Goal: Task Accomplishment & Management: Complete application form

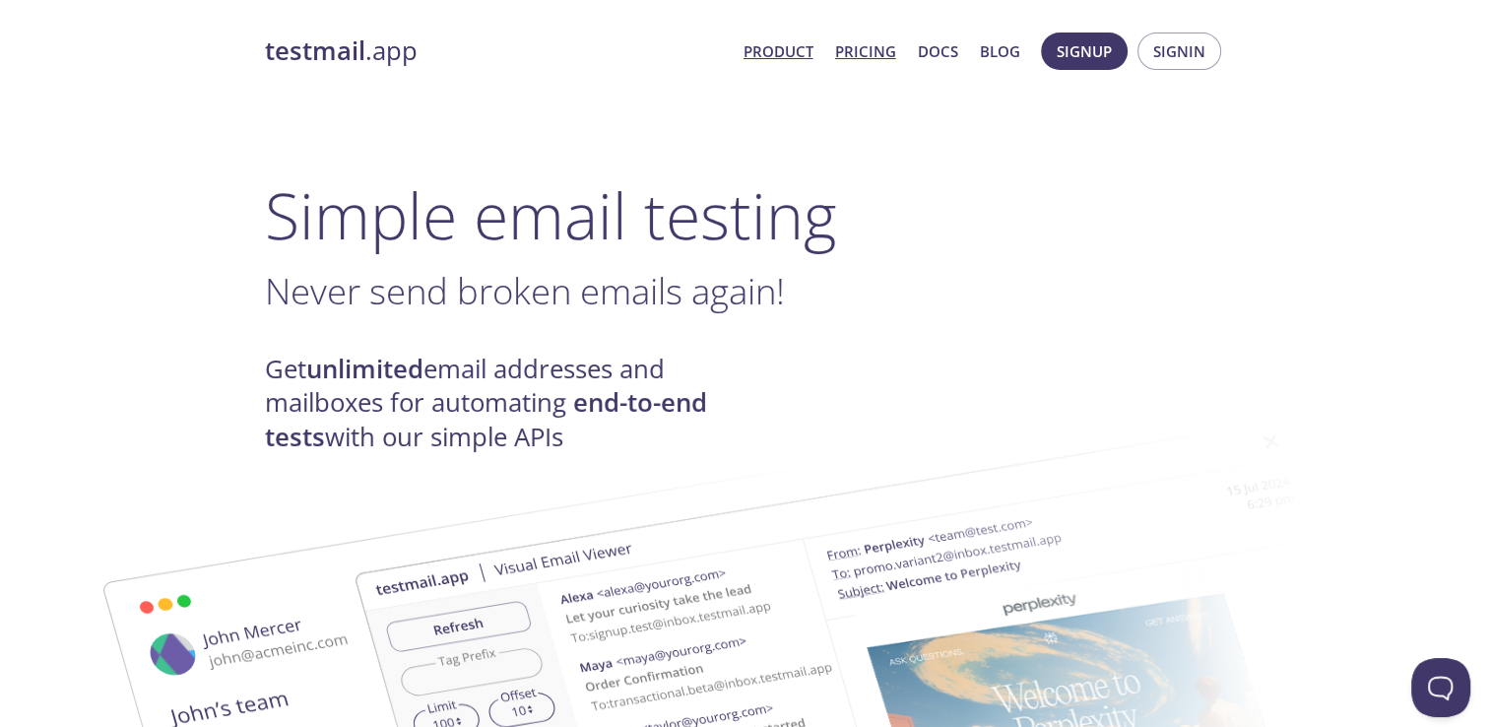
click at [862, 52] on link "Pricing" at bounding box center [865, 51] width 61 height 26
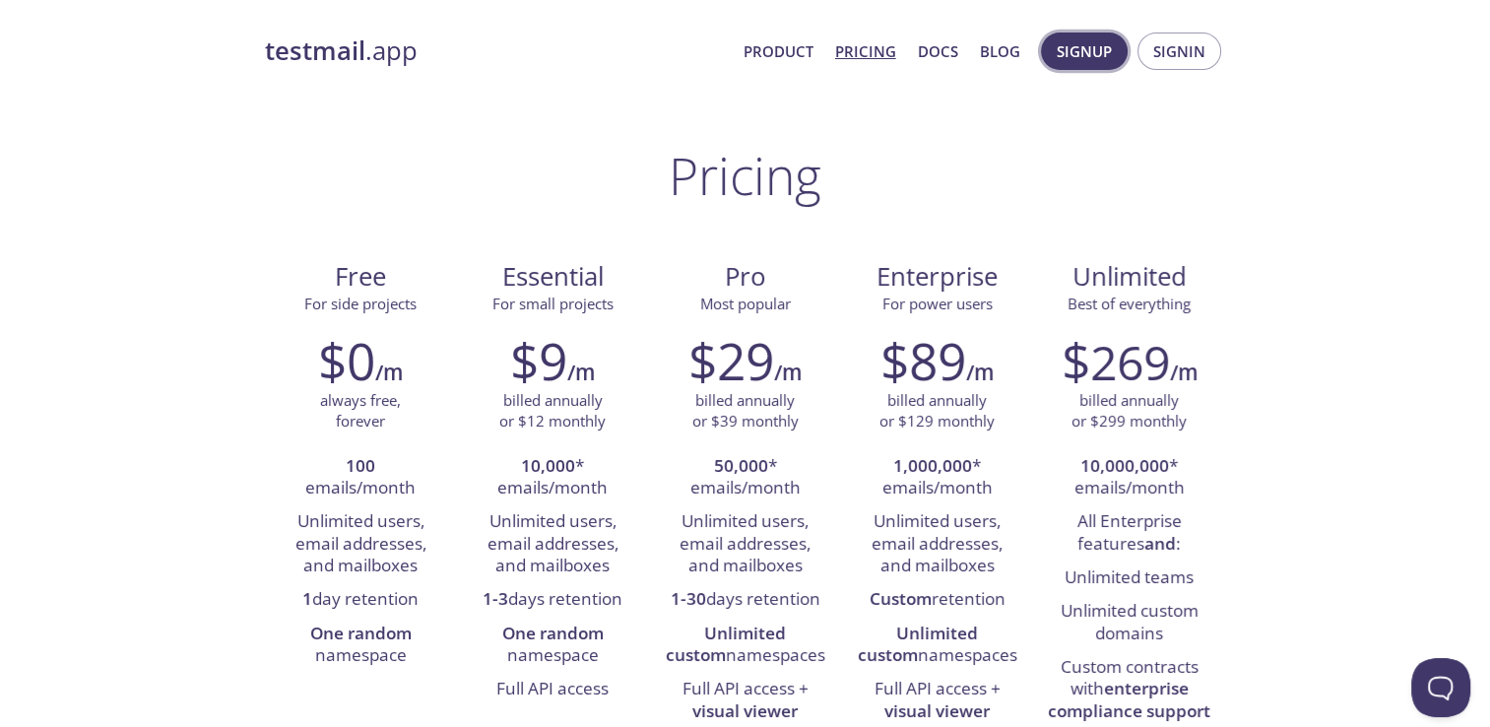
click at [1073, 43] on span "Signup" at bounding box center [1083, 51] width 55 height 26
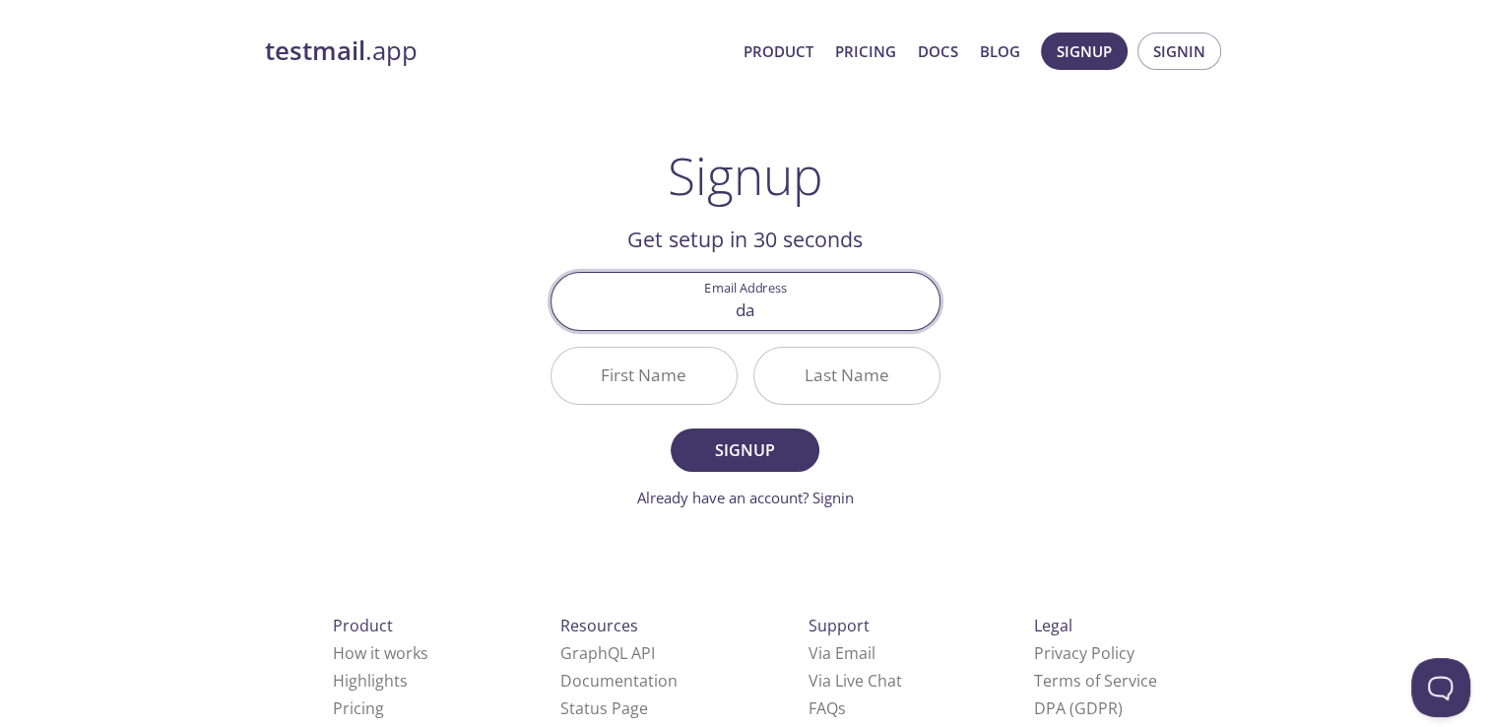
type input "[PERSON_NAME][EMAIL_ADDRESS][DOMAIN_NAME]"
click at [685, 387] on input "First Name" at bounding box center [643, 376] width 185 height 56
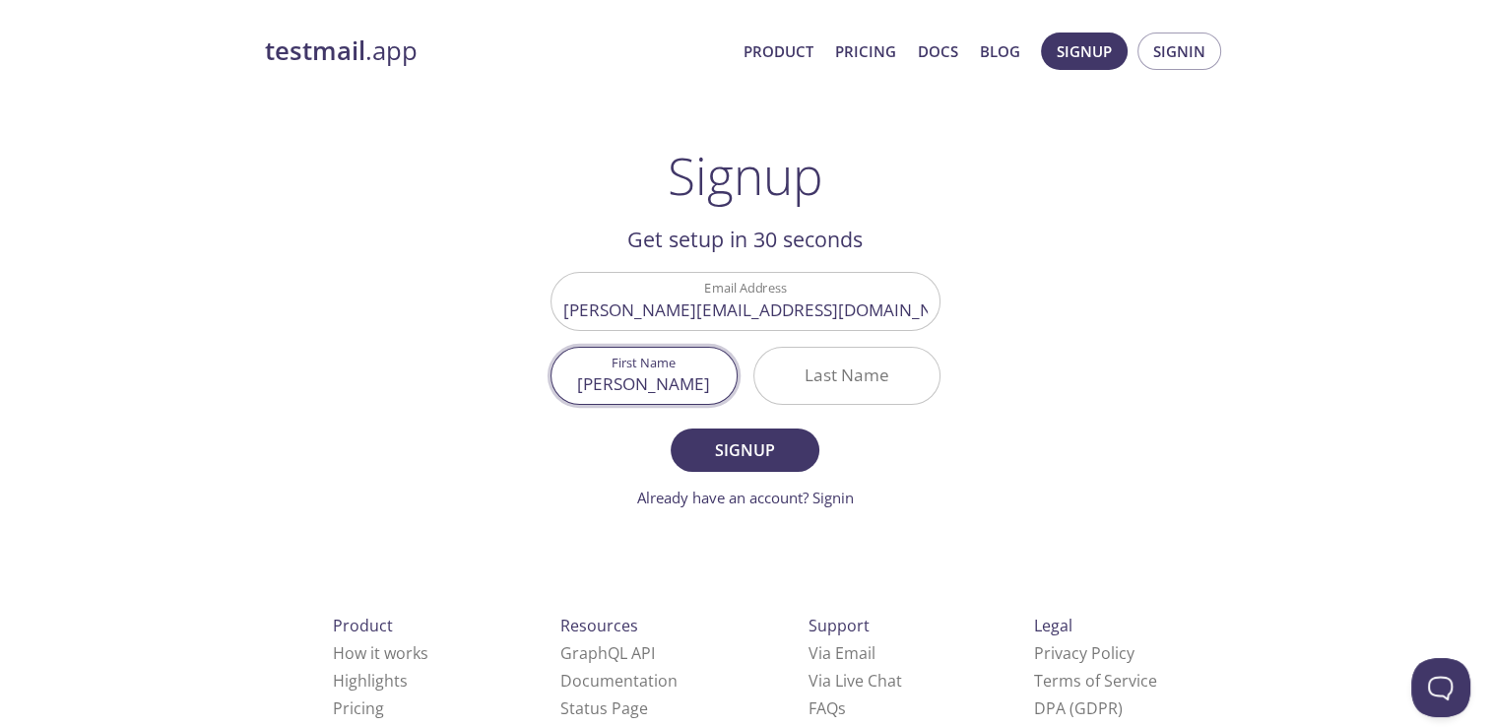
type input "[PERSON_NAME]"
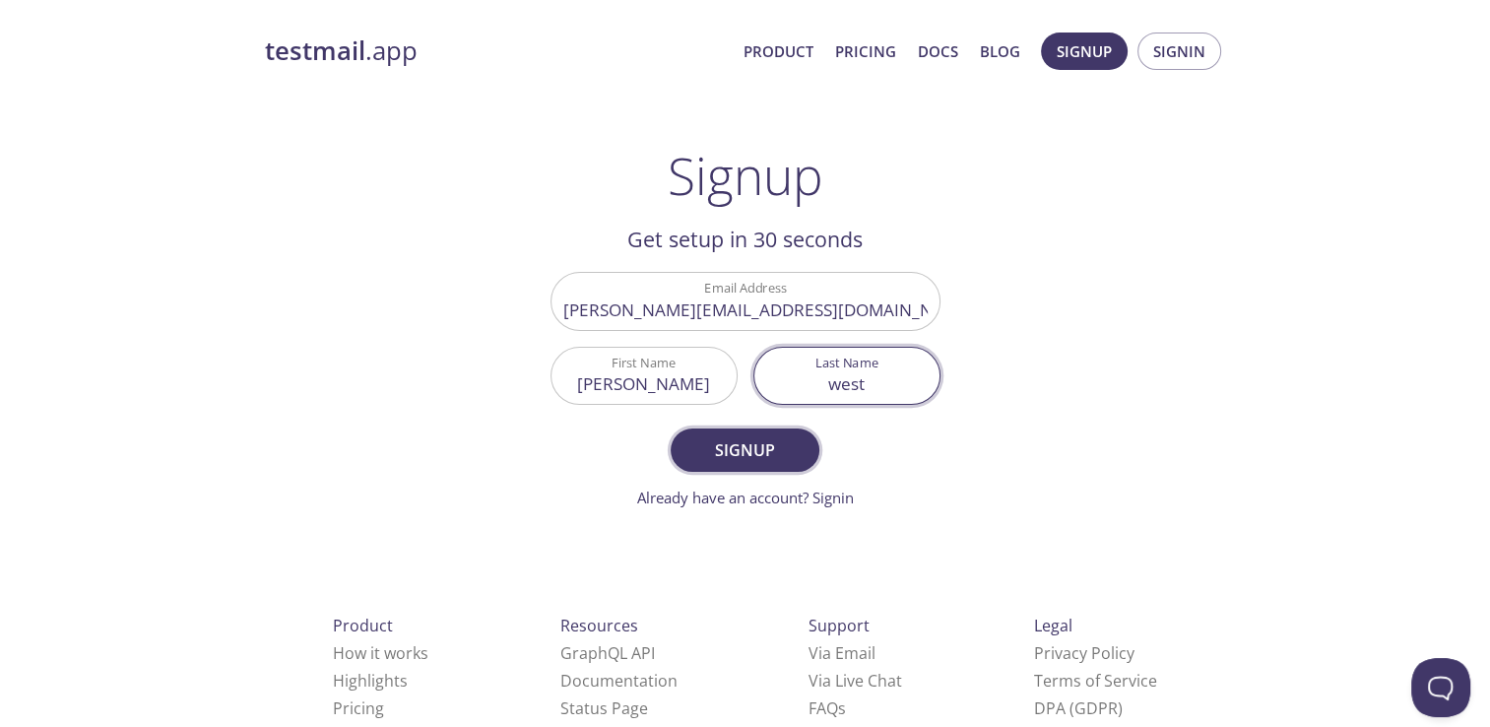
type input "west"
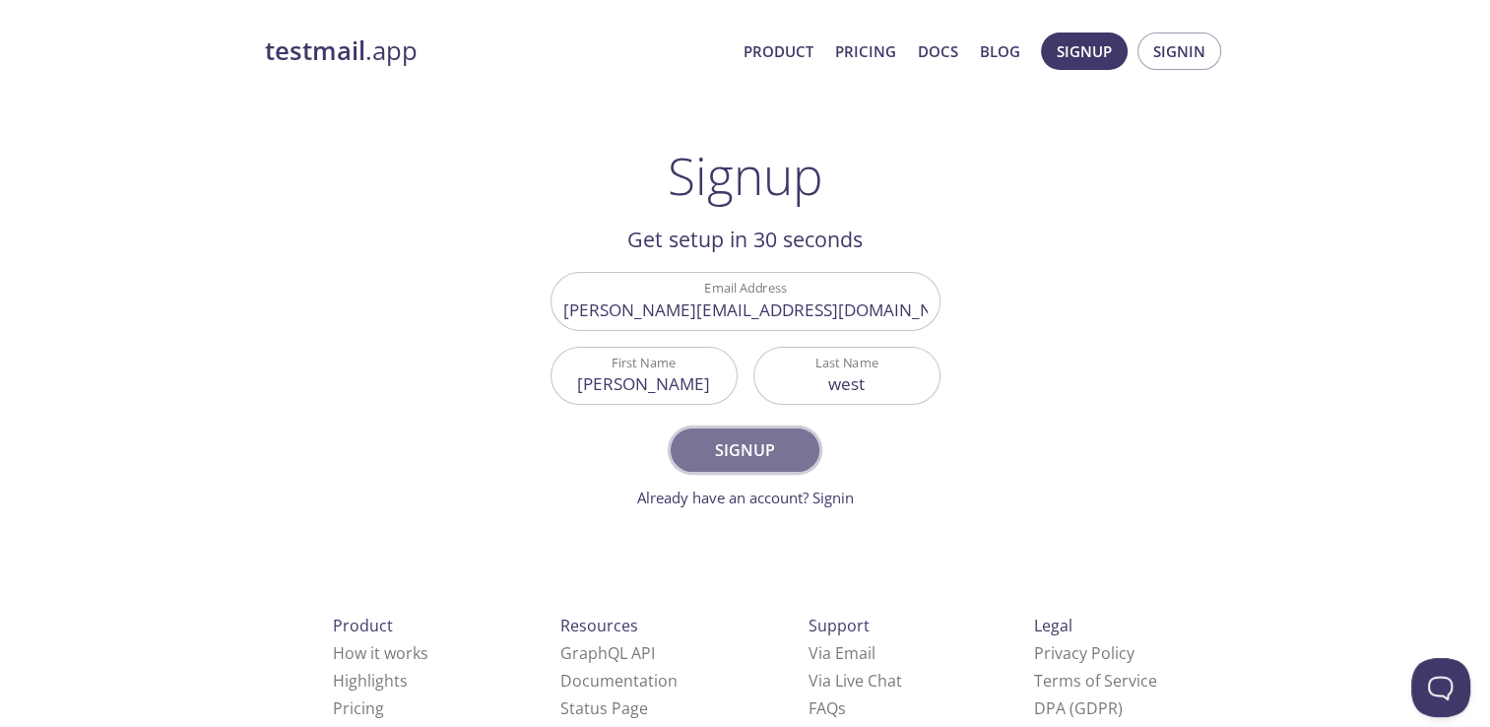
click at [737, 453] on span "Signup" at bounding box center [744, 450] width 104 height 28
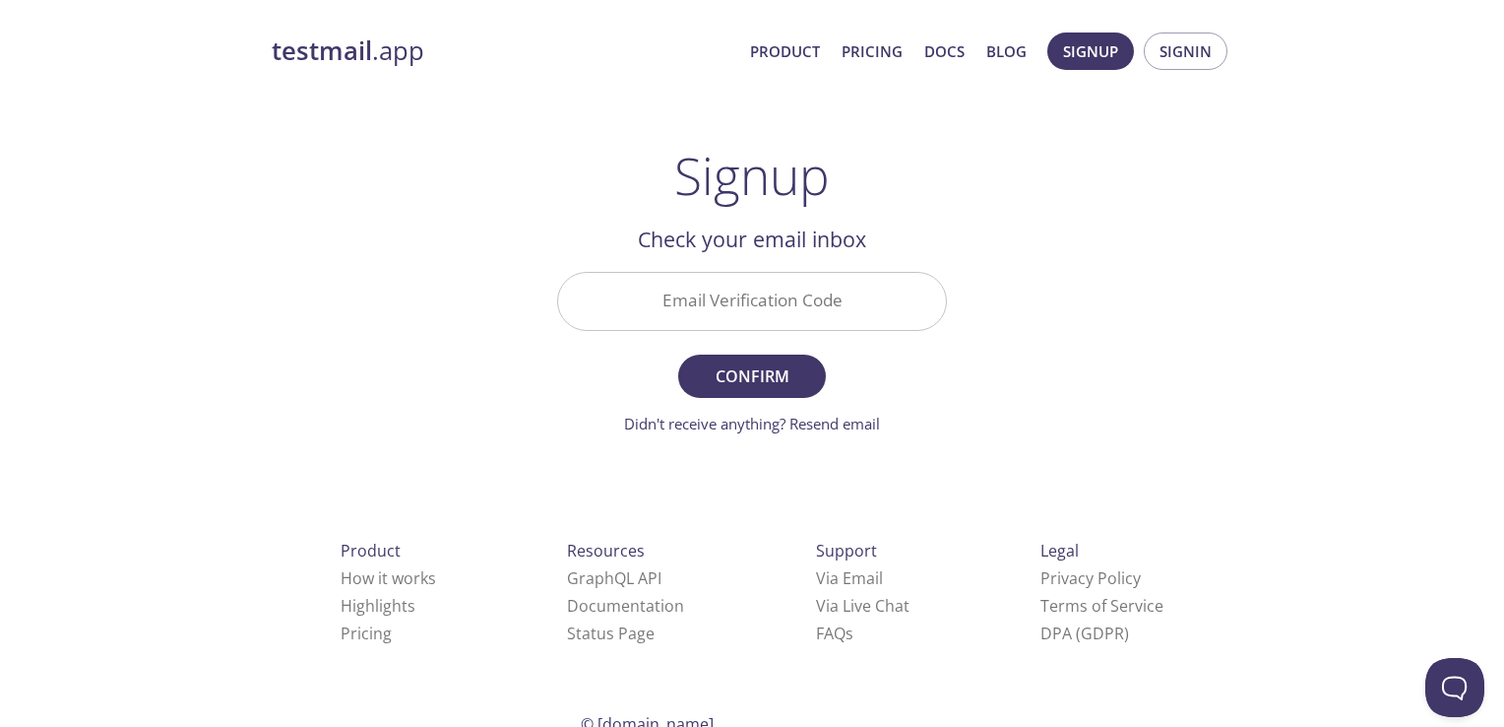
click at [757, 297] on input "Email Verification Code" at bounding box center [752, 301] width 388 height 56
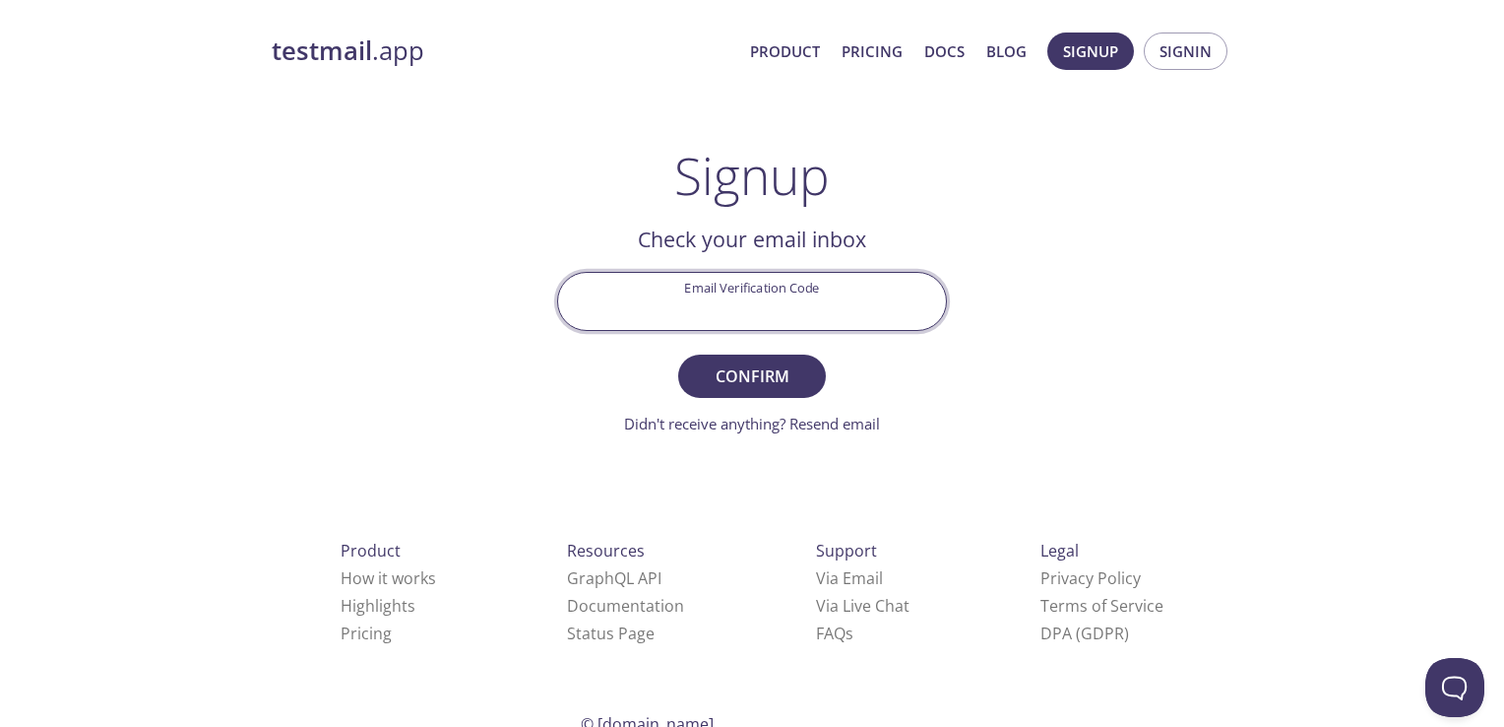
paste input "WWK8STU"
type input "WWK8STU"
click at [760, 373] on span "Confirm" at bounding box center [752, 376] width 104 height 28
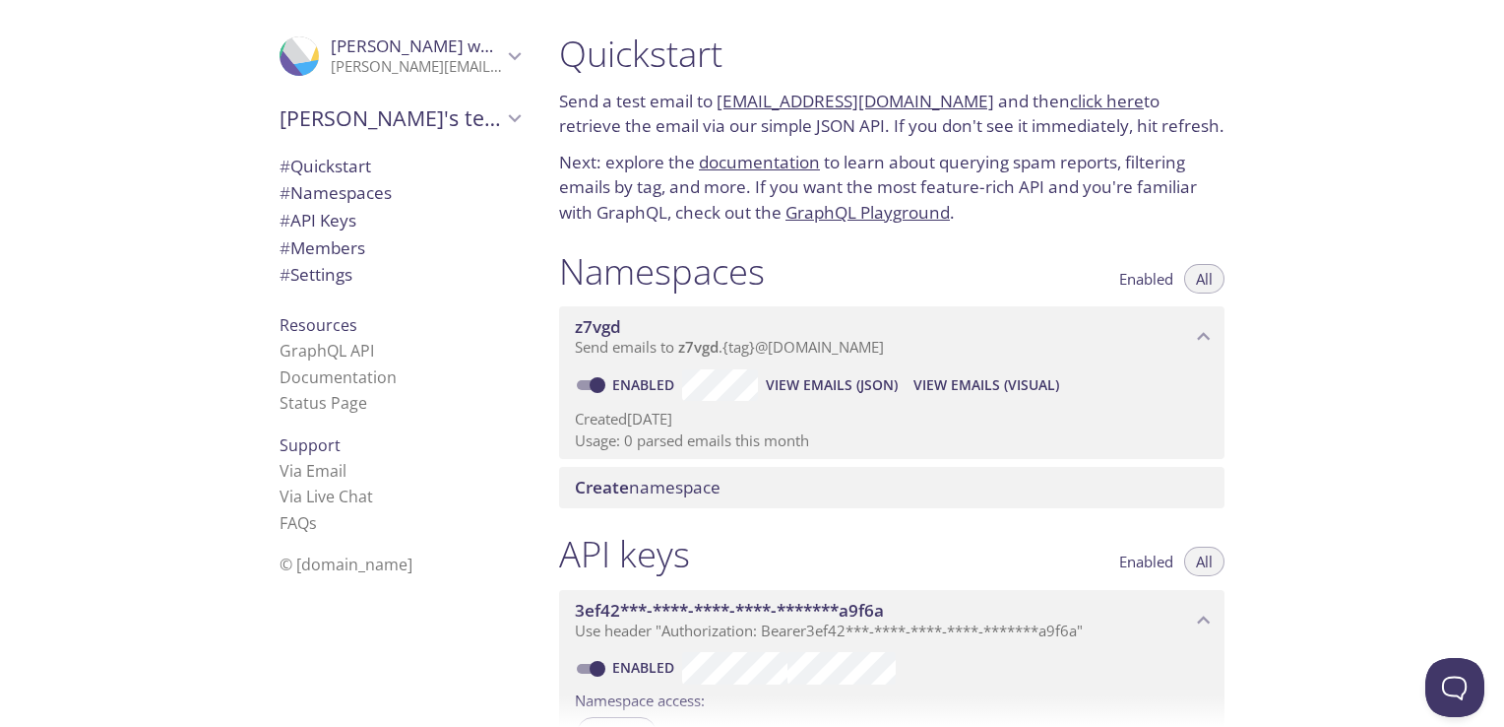
click at [1076, 101] on link "click here" at bounding box center [1107, 101] width 74 height 23
click at [1070, 96] on link "click here" at bounding box center [1107, 101] width 74 height 23
